Goal: Check status: Check status

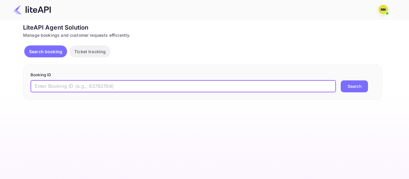
click at [65, 87] on input "text" at bounding box center [183, 87] width 305 height 12
paste input "8946270"
type input "8946270"
click at [345, 88] on button "Search" at bounding box center [354, 87] width 27 height 12
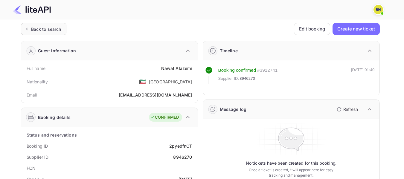
click at [36, 29] on div "Back to search" at bounding box center [46, 29] width 30 height 6
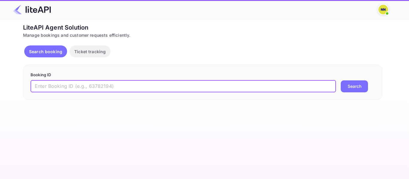
click at [59, 86] on input "text" at bounding box center [183, 87] width 305 height 12
paste input "8956038"
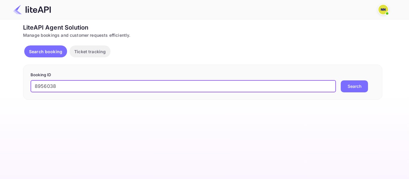
type input "8956038"
click at [354, 86] on button "Search" at bounding box center [354, 87] width 27 height 12
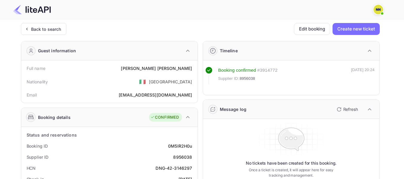
click at [158, 168] on div "DNG-42-3146297" at bounding box center [174, 168] width 37 height 6
drag, startPoint x: 177, startPoint y: 168, endPoint x: 181, endPoint y: 168, distance: 3.9
click at [181, 168] on div "DNG-42-3146297" at bounding box center [174, 168] width 37 height 6
copy div "DNG-42-3146297"
